Goal: Task Accomplishment & Management: Complete application form

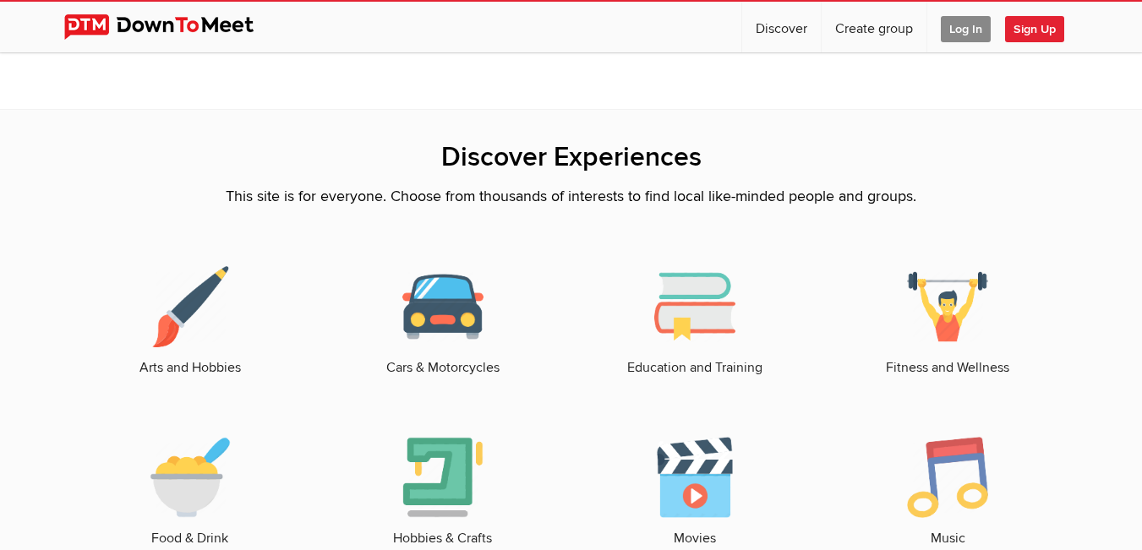
scroll to position [2104, 0]
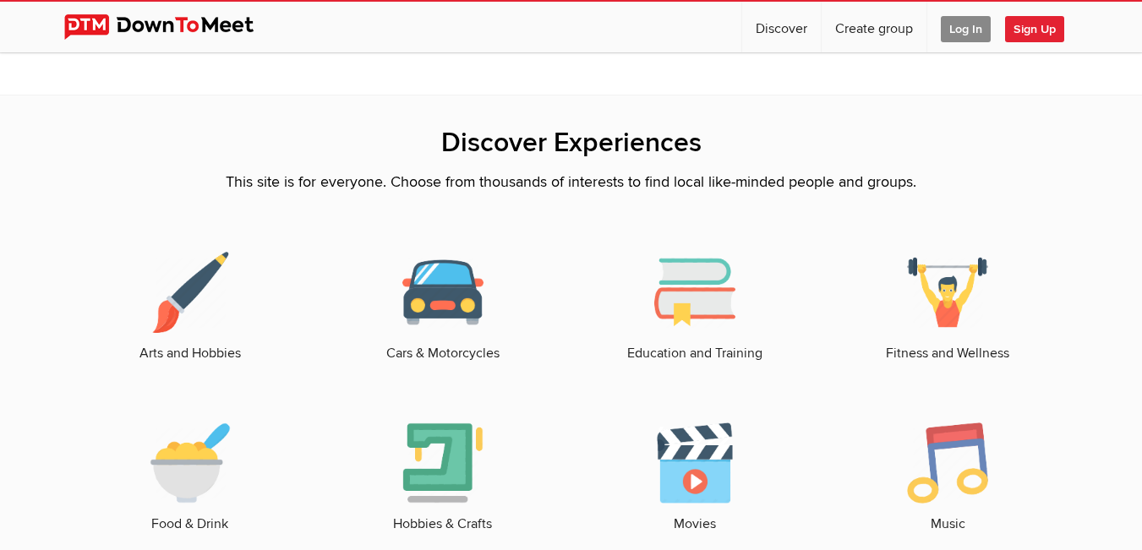
click at [932, 307] on img at bounding box center [947, 292] width 81 height 81
click at [938, 347] on link "Fitness and Wellness" at bounding box center [947, 308] width 219 height 112
click at [954, 310] on img at bounding box center [947, 292] width 81 height 81
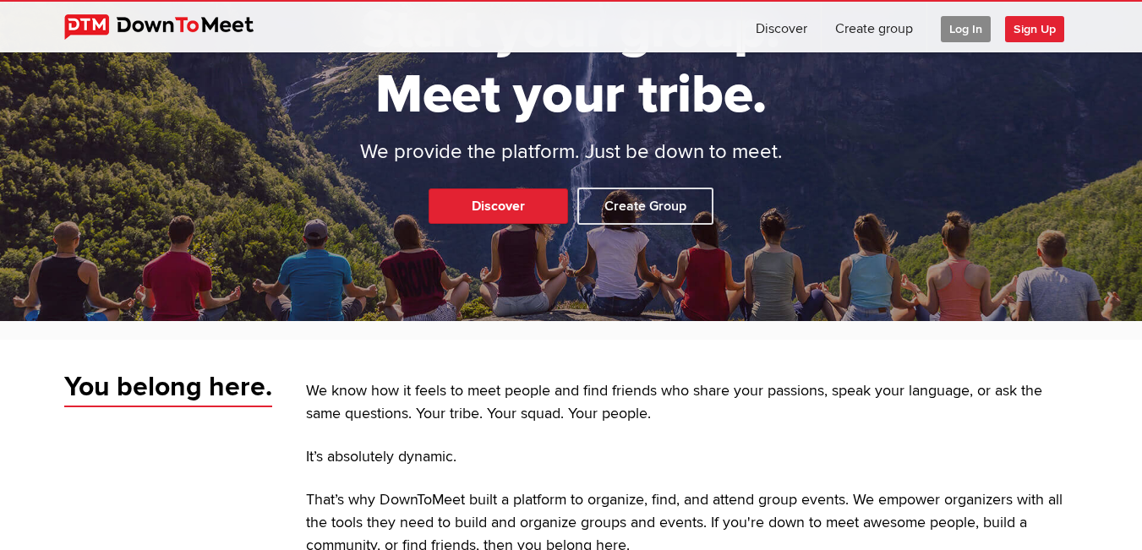
scroll to position [137, 0]
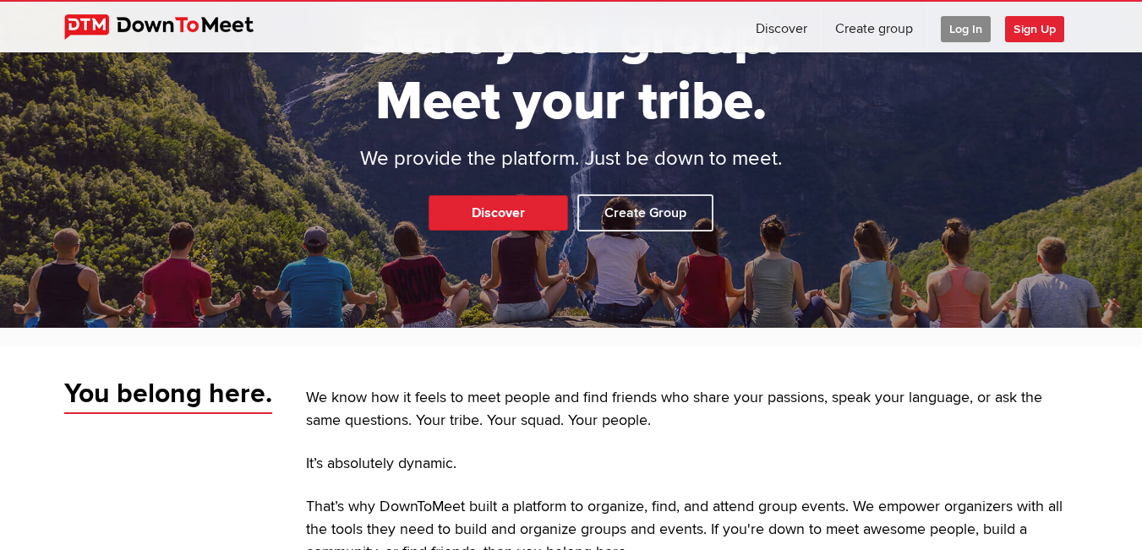
click at [1034, 27] on span "Sign Up" at bounding box center [1034, 29] width 59 height 26
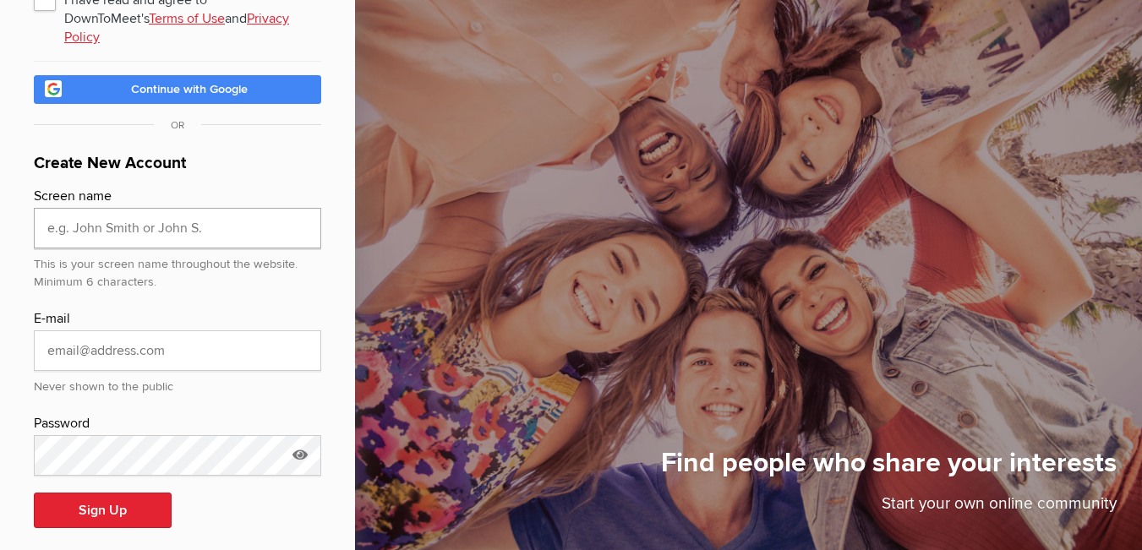
click at [181, 217] on input "text" at bounding box center [177, 228] width 287 height 41
click at [157, 215] on input "text" at bounding box center [177, 228] width 287 height 41
paste input "[PERSON_NAME][EMAIL_ADDRESS][DOMAIN_NAME]"
type input "[PERSON_NAME][EMAIL_ADDRESS][DOMAIN_NAME]"
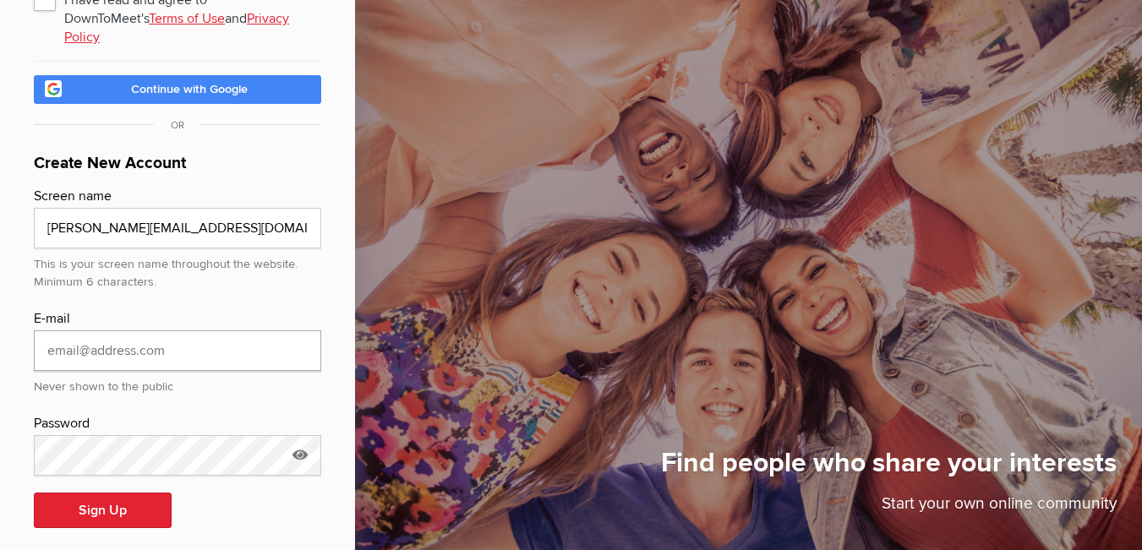
click at [121, 343] on input "email" at bounding box center [177, 350] width 287 height 41
paste input "[PERSON_NAME][EMAIL_ADDRESS][DOMAIN_NAME]"
type input "[PERSON_NAME][EMAIL_ADDRESS][DOMAIN_NAME]"
click at [199, 216] on input "[PERSON_NAME][EMAIL_ADDRESS][DOMAIN_NAME]" at bounding box center [177, 228] width 287 height 41
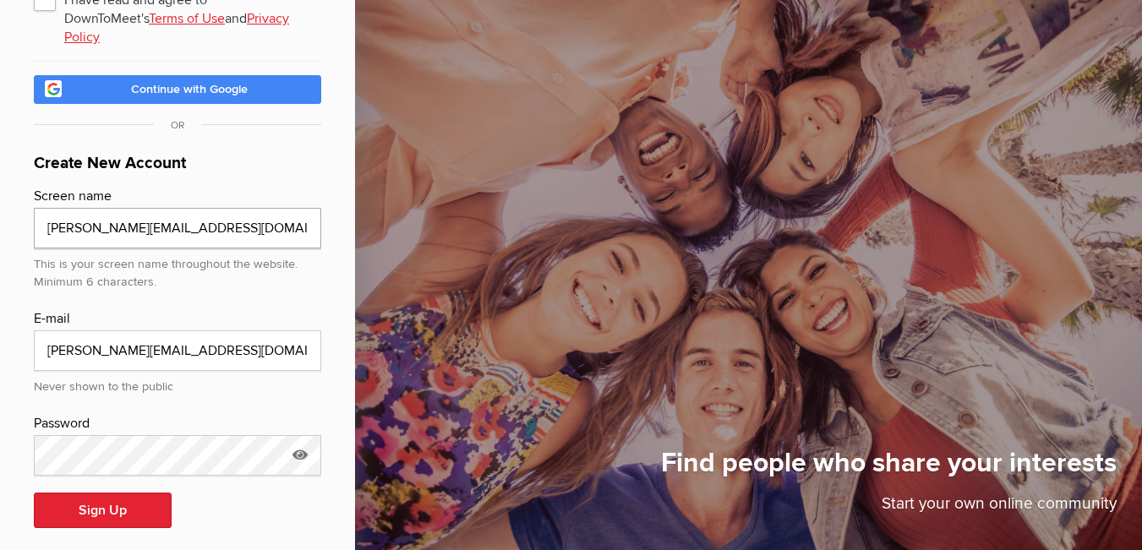
click at [199, 216] on input "[PERSON_NAME][EMAIL_ADDRESS][DOMAIN_NAME]" at bounding box center [177, 228] width 287 height 41
type input "PowerfulBulb"
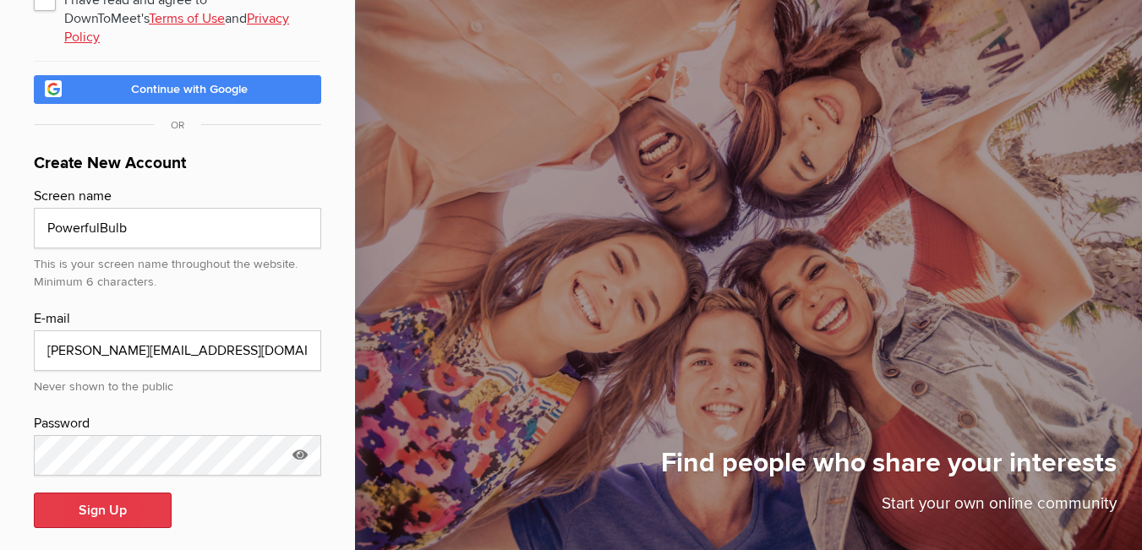
click at [127, 493] on button "Sign Up" at bounding box center [103, 510] width 138 height 35
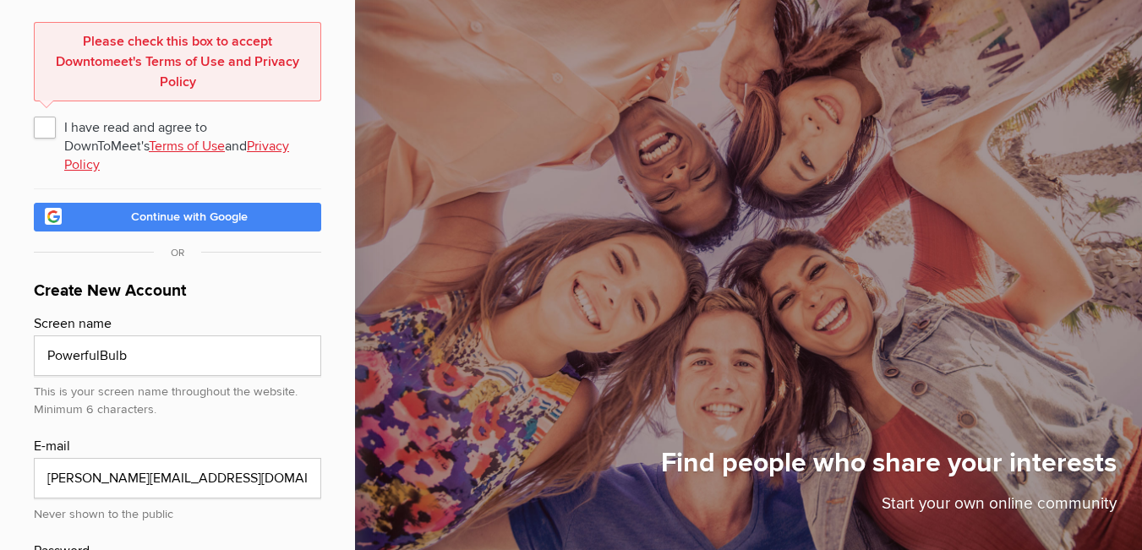
scroll to position [84, 0]
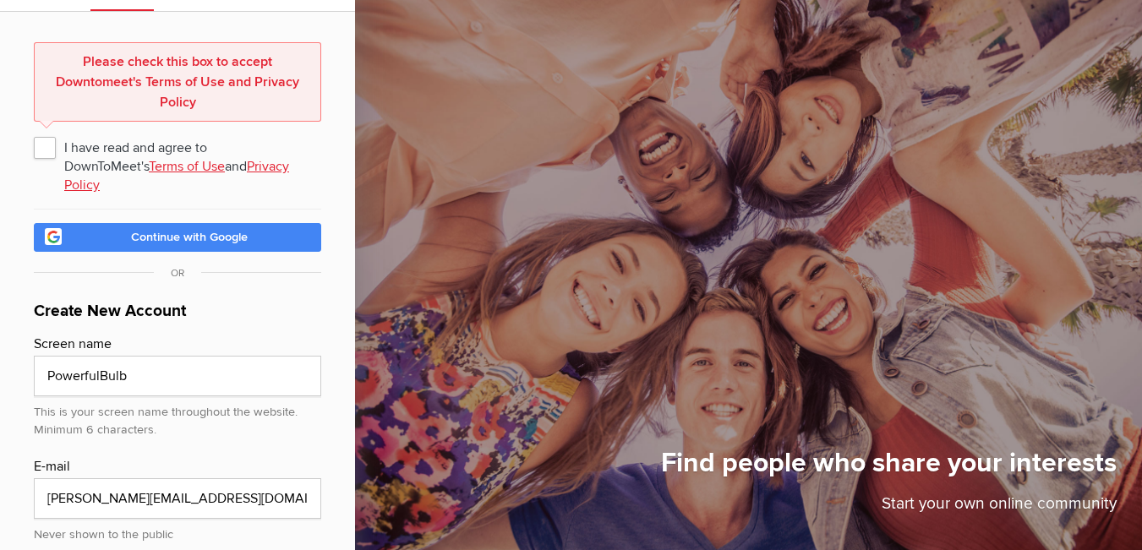
click at [45, 145] on span "I have read and agree to DownToMeet's Terms of Use and Privacy Policy" at bounding box center [177, 147] width 287 height 30
click at [34, 132] on input "I have read and agree to DownToMeet's Terms of Use and Privacy Policy" at bounding box center [33, 131] width 1 height 1
checkbox input "true"
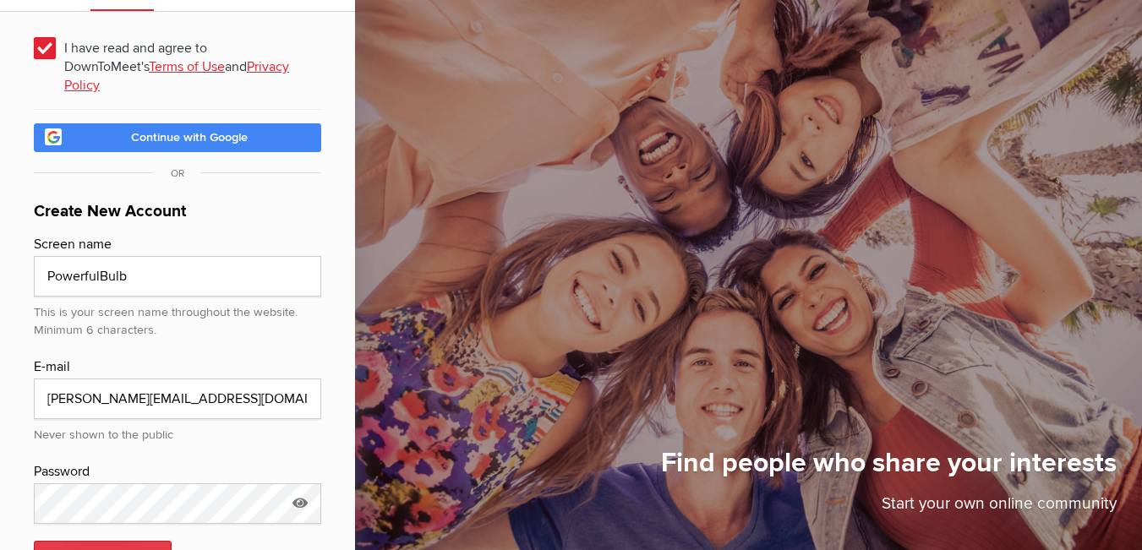
click at [106, 541] on button "Sign Up" at bounding box center [103, 558] width 138 height 35
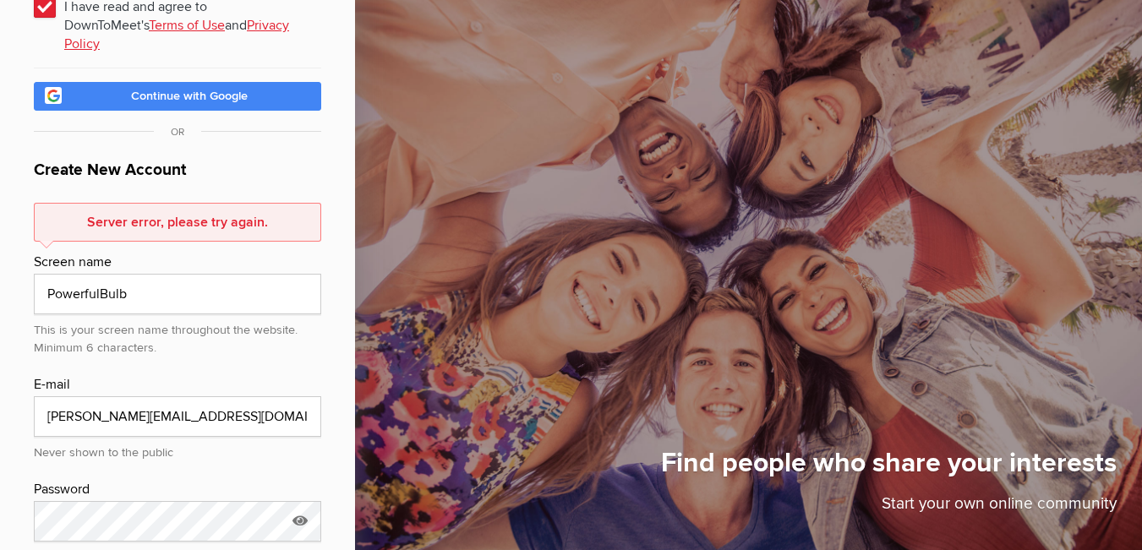
scroll to position [127, 0]
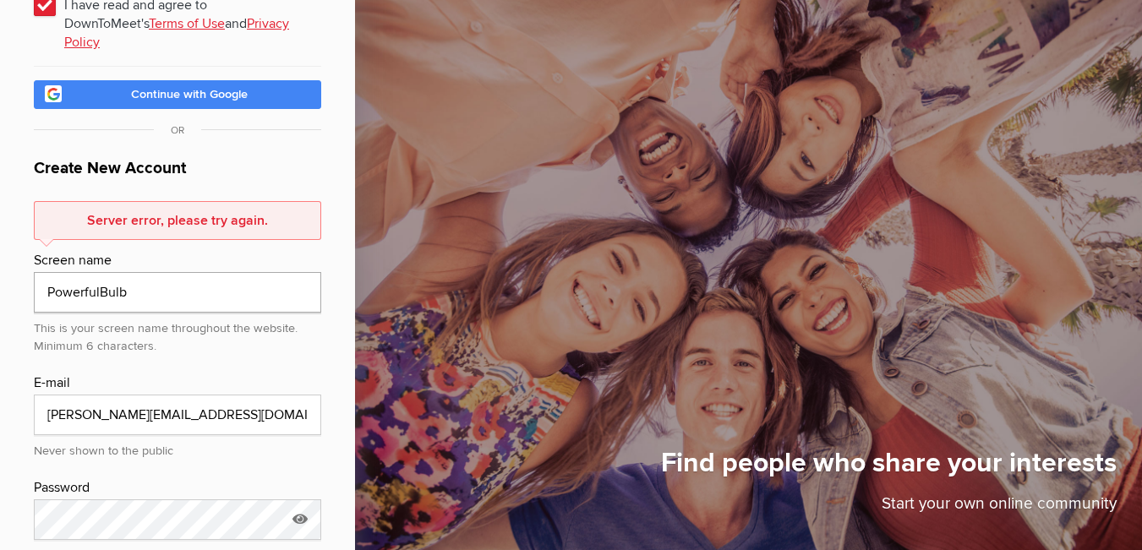
click at [156, 277] on input "PowerfulBulb" at bounding box center [177, 292] width 287 height 41
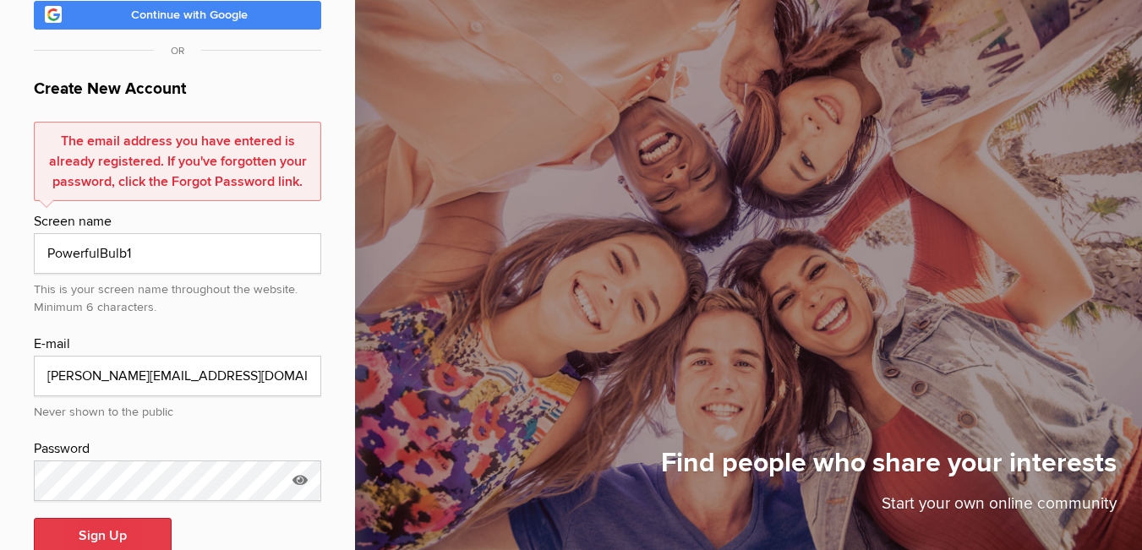
scroll to position [232, 0]
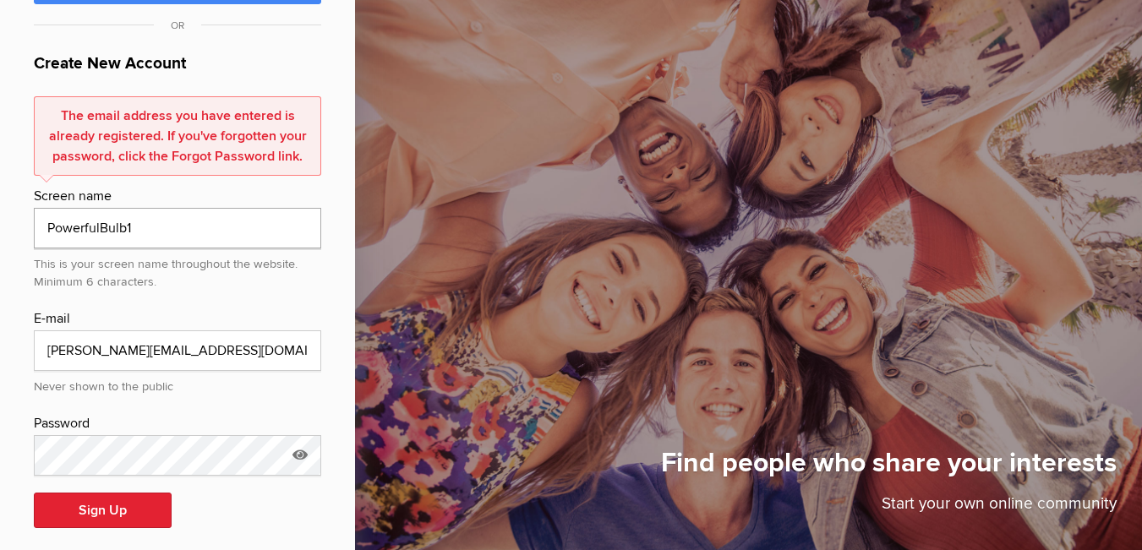
click at [174, 210] on input "PowerfulBulb1" at bounding box center [177, 228] width 287 height 41
type input "PowerfulBulb"
click at [123, 497] on button "Sign Up" at bounding box center [103, 510] width 138 height 35
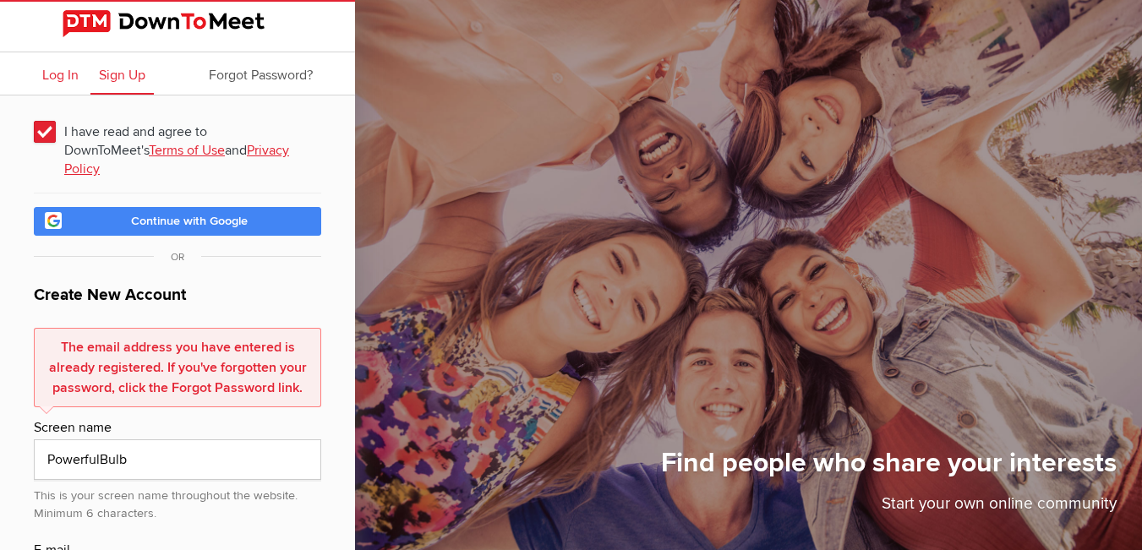
click at [60, 75] on span "Log In" at bounding box center [60, 75] width 36 height 17
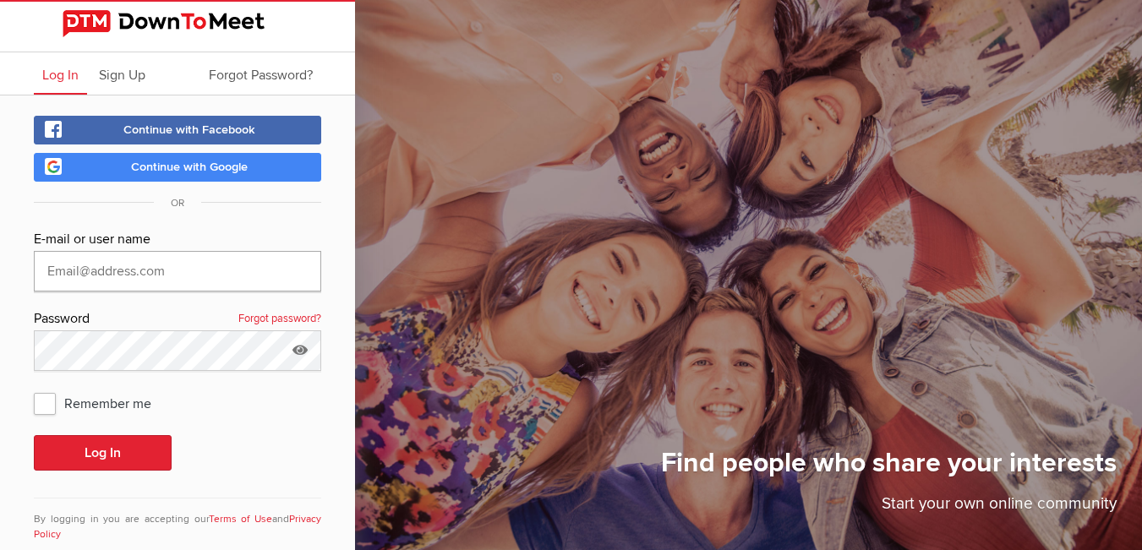
click at [131, 275] on input "text" at bounding box center [177, 271] width 287 height 41
click at [278, 317] on link "Forgot password?" at bounding box center [279, 320] width 83 height 22
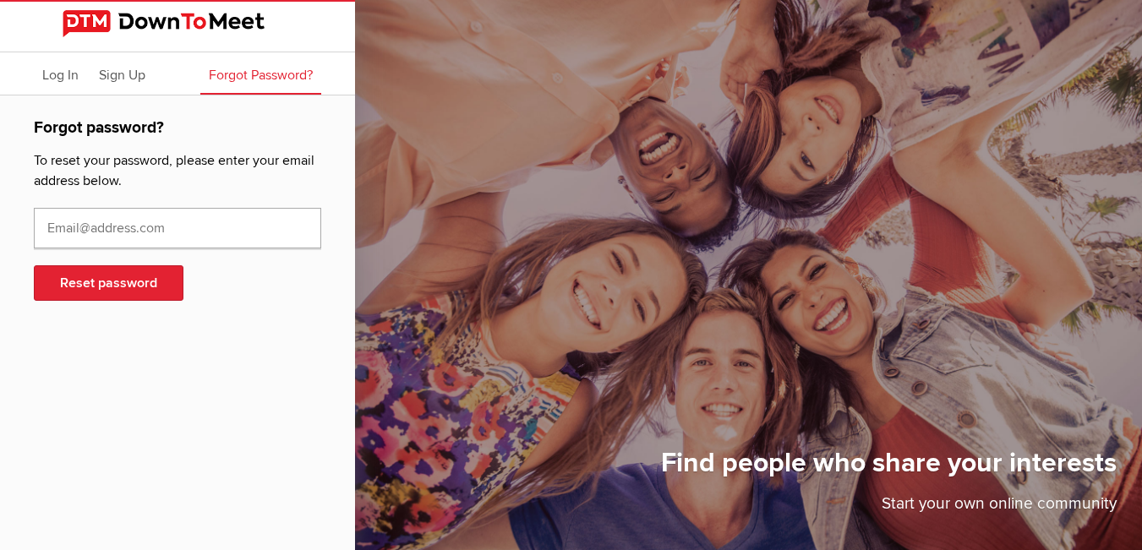
click at [110, 237] on input "text" at bounding box center [177, 228] width 287 height 41
paste input "[PERSON_NAME][EMAIL_ADDRESS][DOMAIN_NAME]"
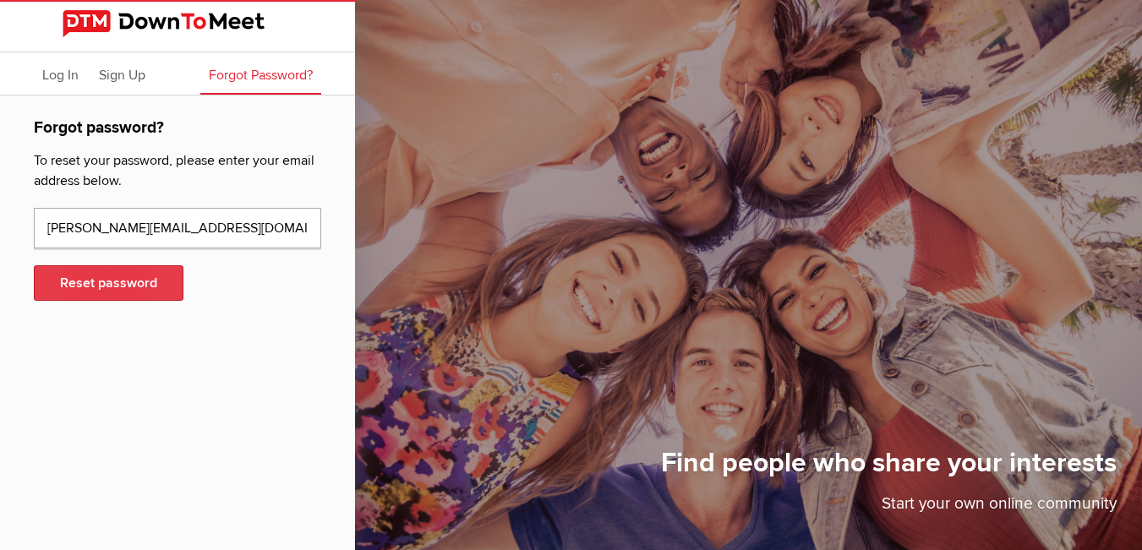
type input "[PERSON_NAME][EMAIL_ADDRESS][DOMAIN_NAME]"
click at [102, 283] on button "Reset password" at bounding box center [109, 282] width 150 height 35
